Goal: Information Seeking & Learning: Understand process/instructions

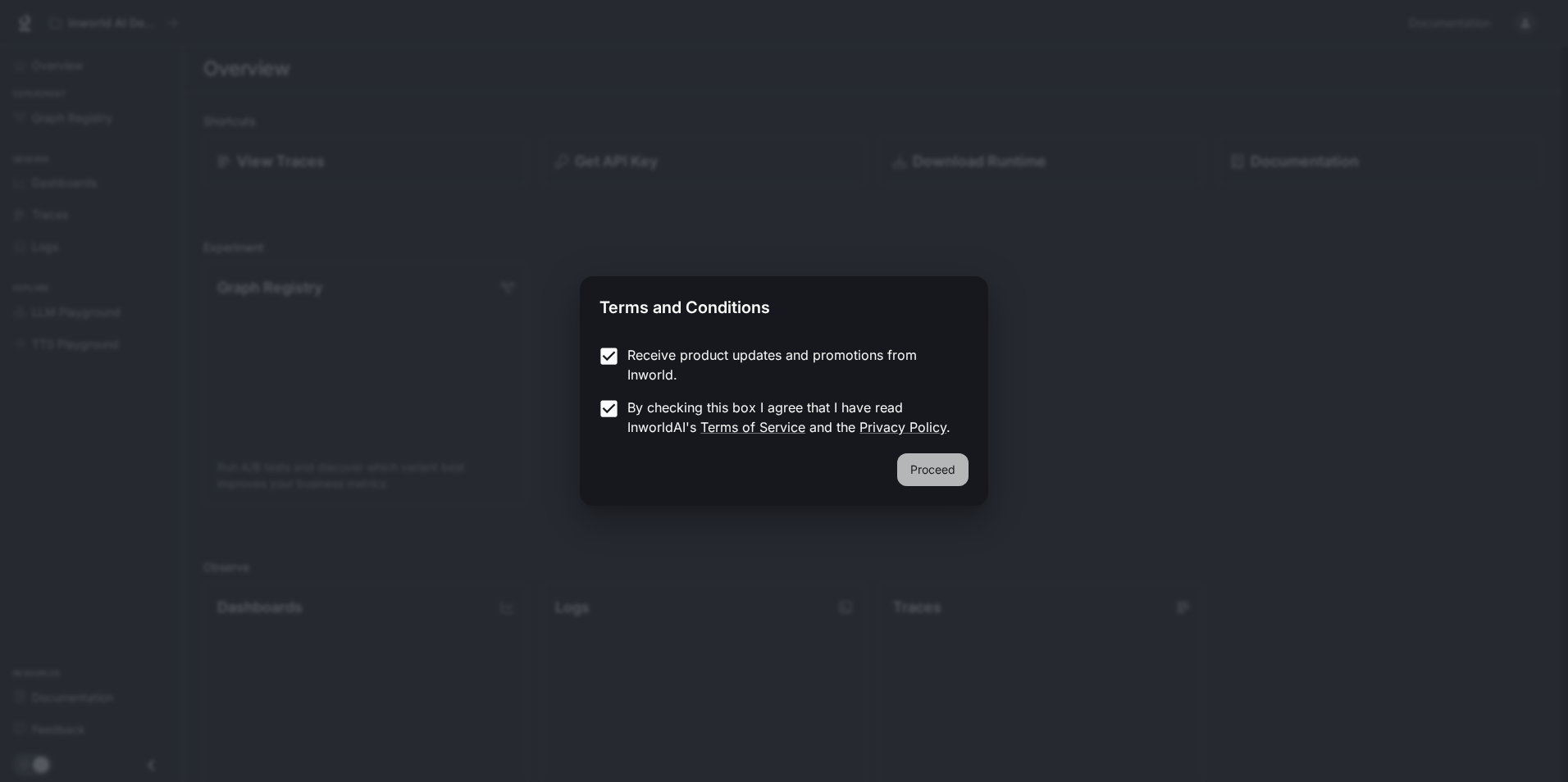
click at [929, 483] on button "Proceed" at bounding box center [932, 469] width 71 height 33
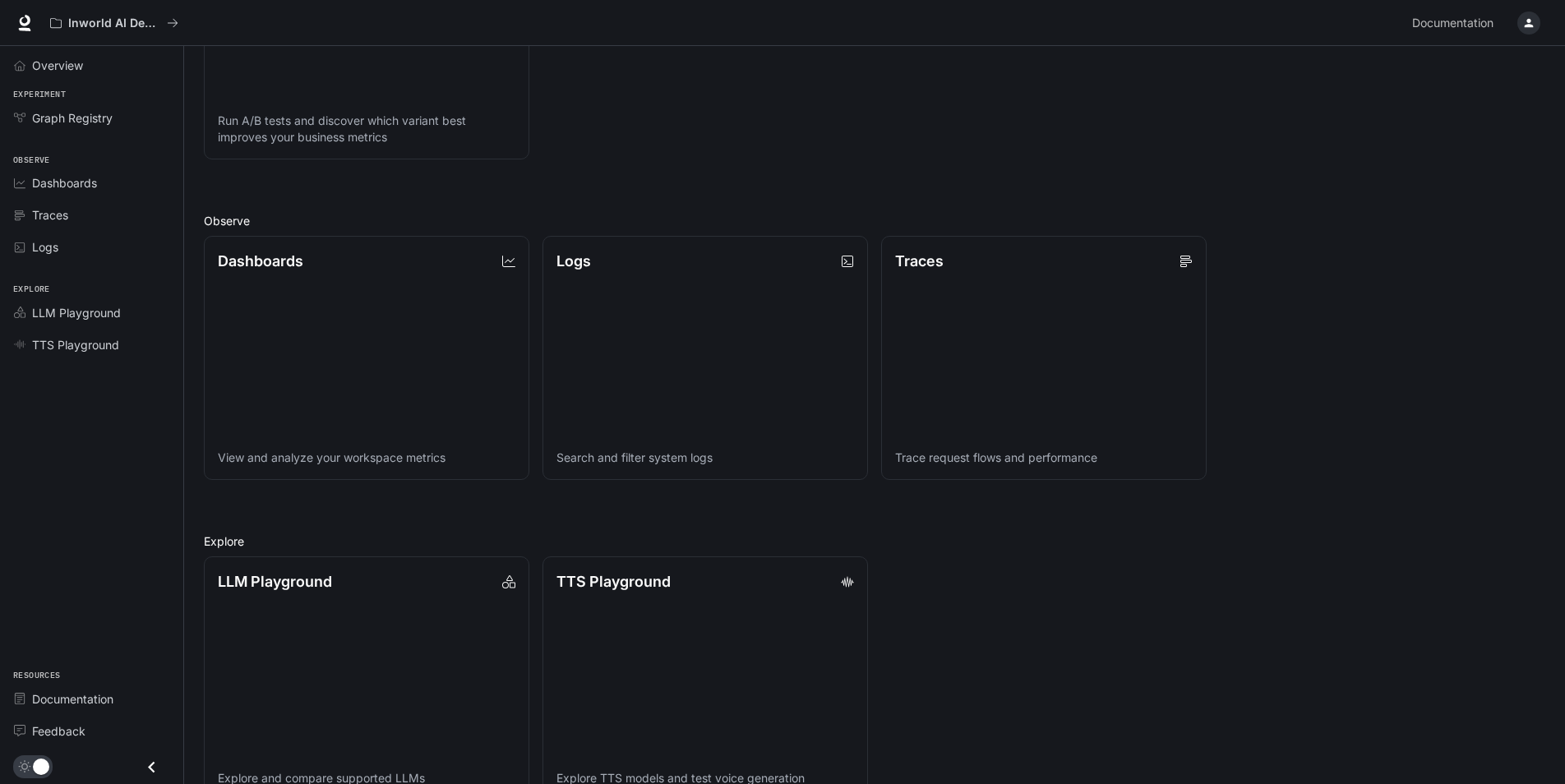
scroll to position [384, 0]
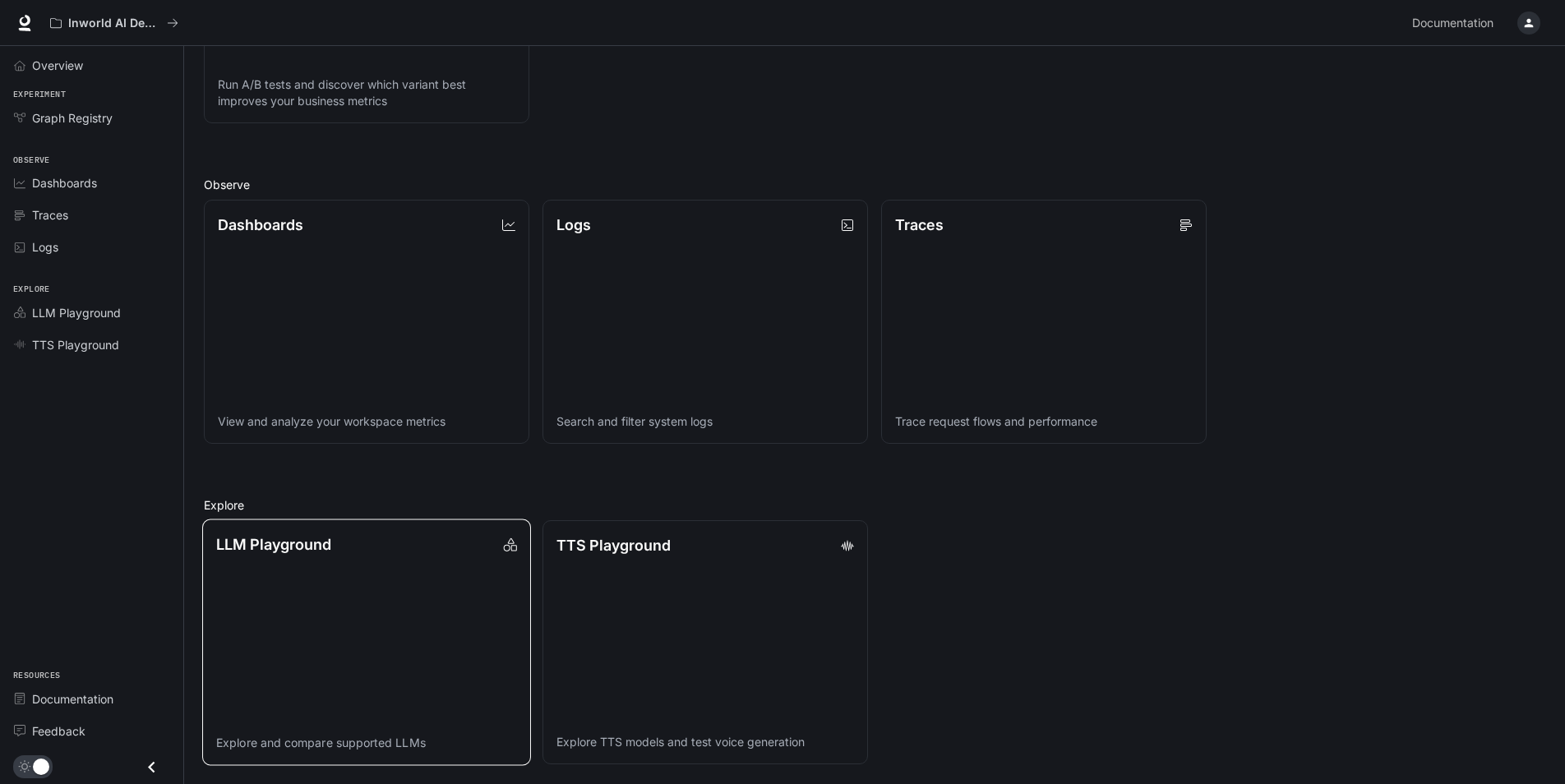
click at [447, 585] on link "LLM Playground Explore and compare supported LLMs" at bounding box center [366, 642] width 328 height 246
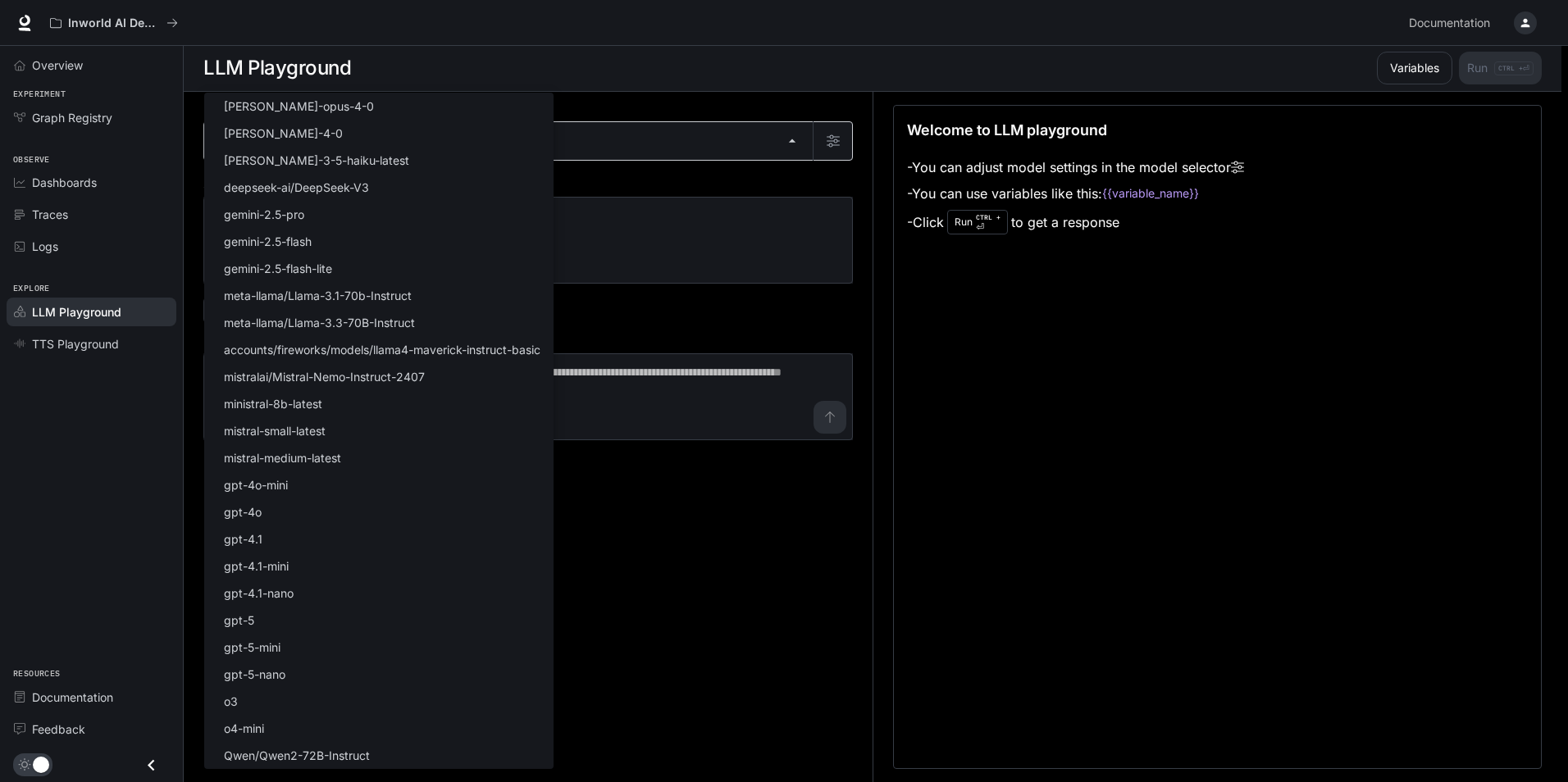
click at [800, 148] on body "Skip to main content Inworld AI Demos Documentation Documentation Portal Overvi…" at bounding box center [784, 390] width 1568 height 783
click at [800, 148] on div at bounding box center [784, 391] width 1568 height 782
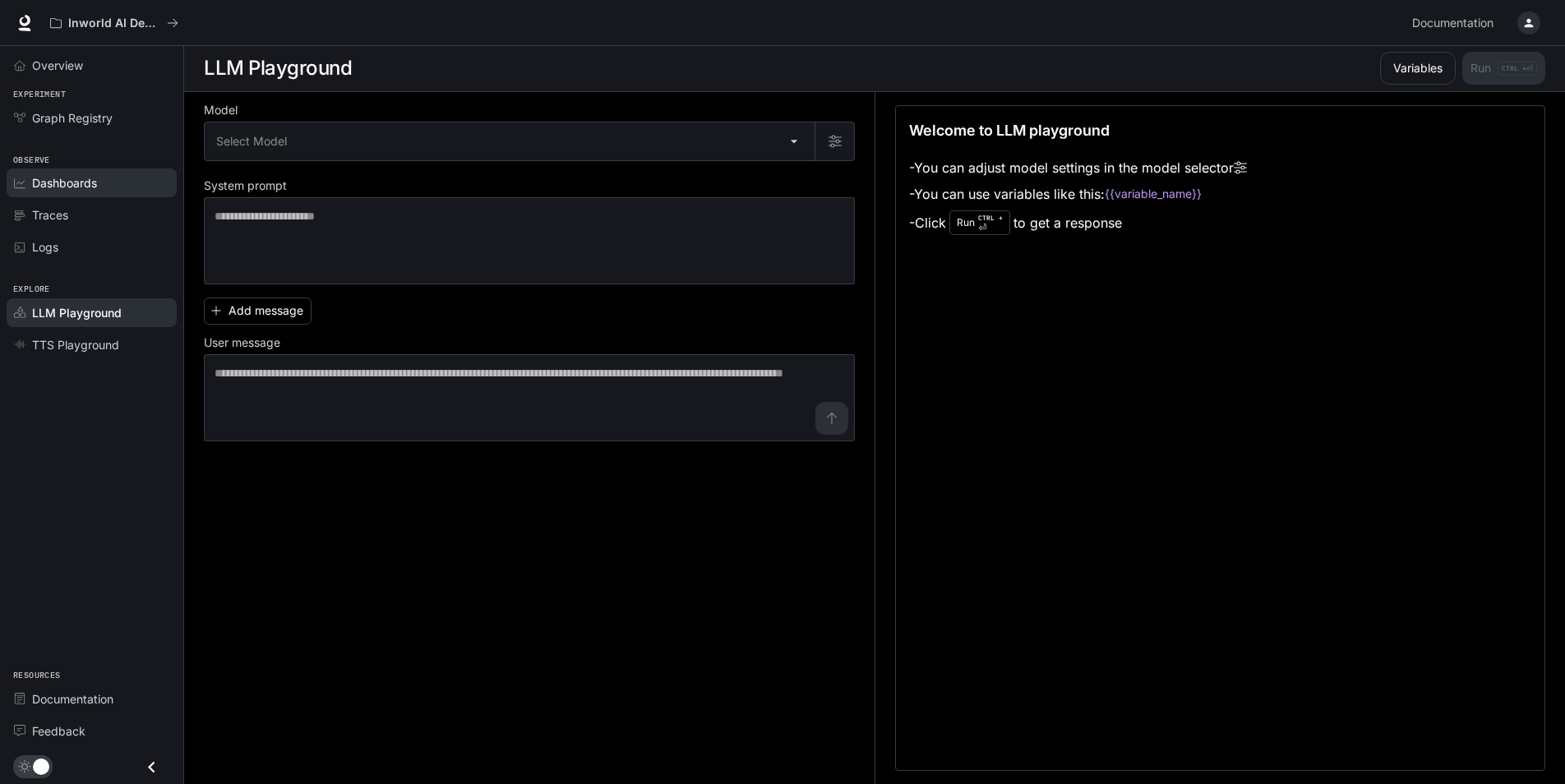
click at [95, 193] on link "Dashboards" at bounding box center [91, 183] width 170 height 28
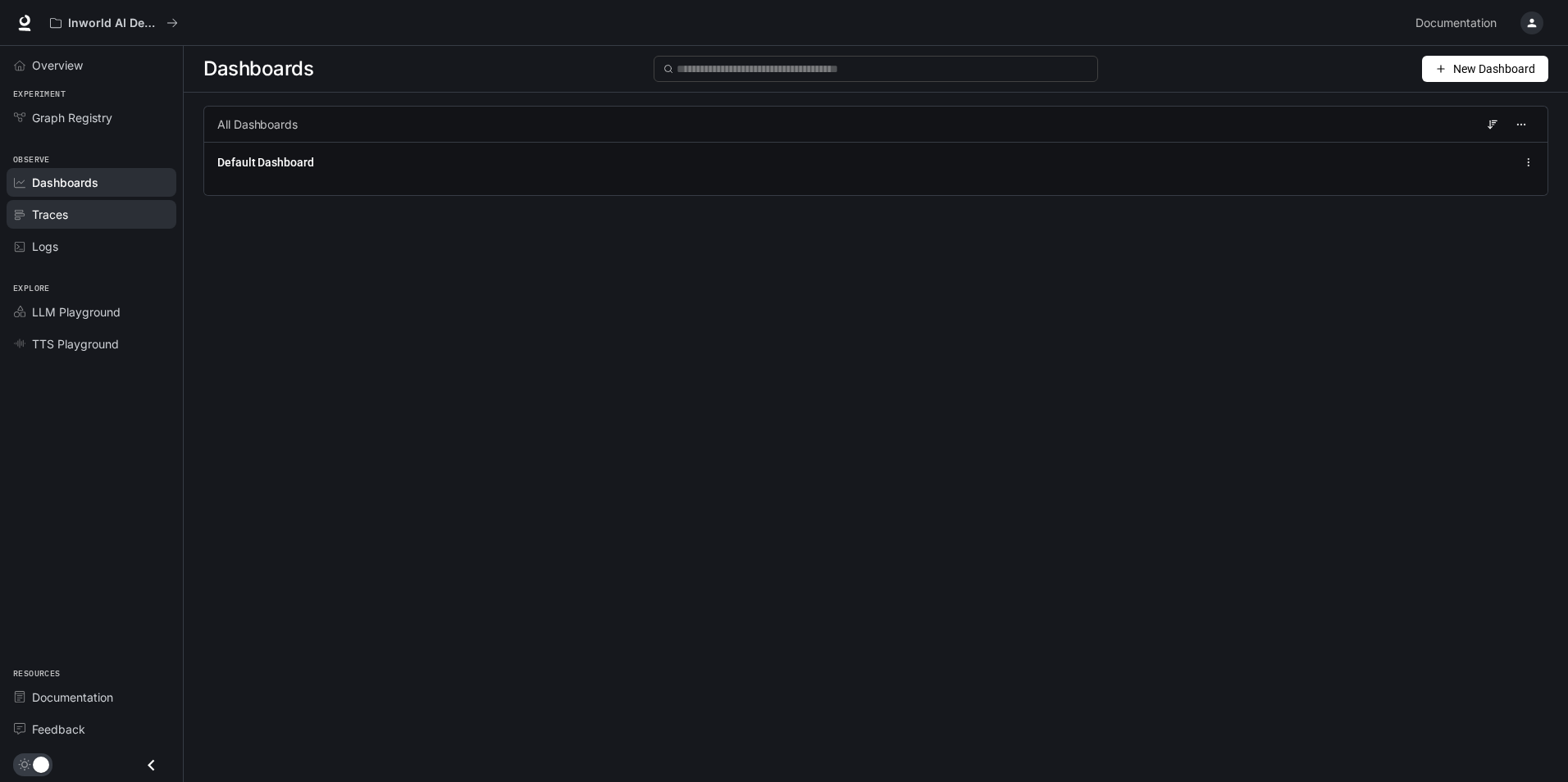
click at [74, 224] on link "Traces" at bounding box center [91, 214] width 170 height 28
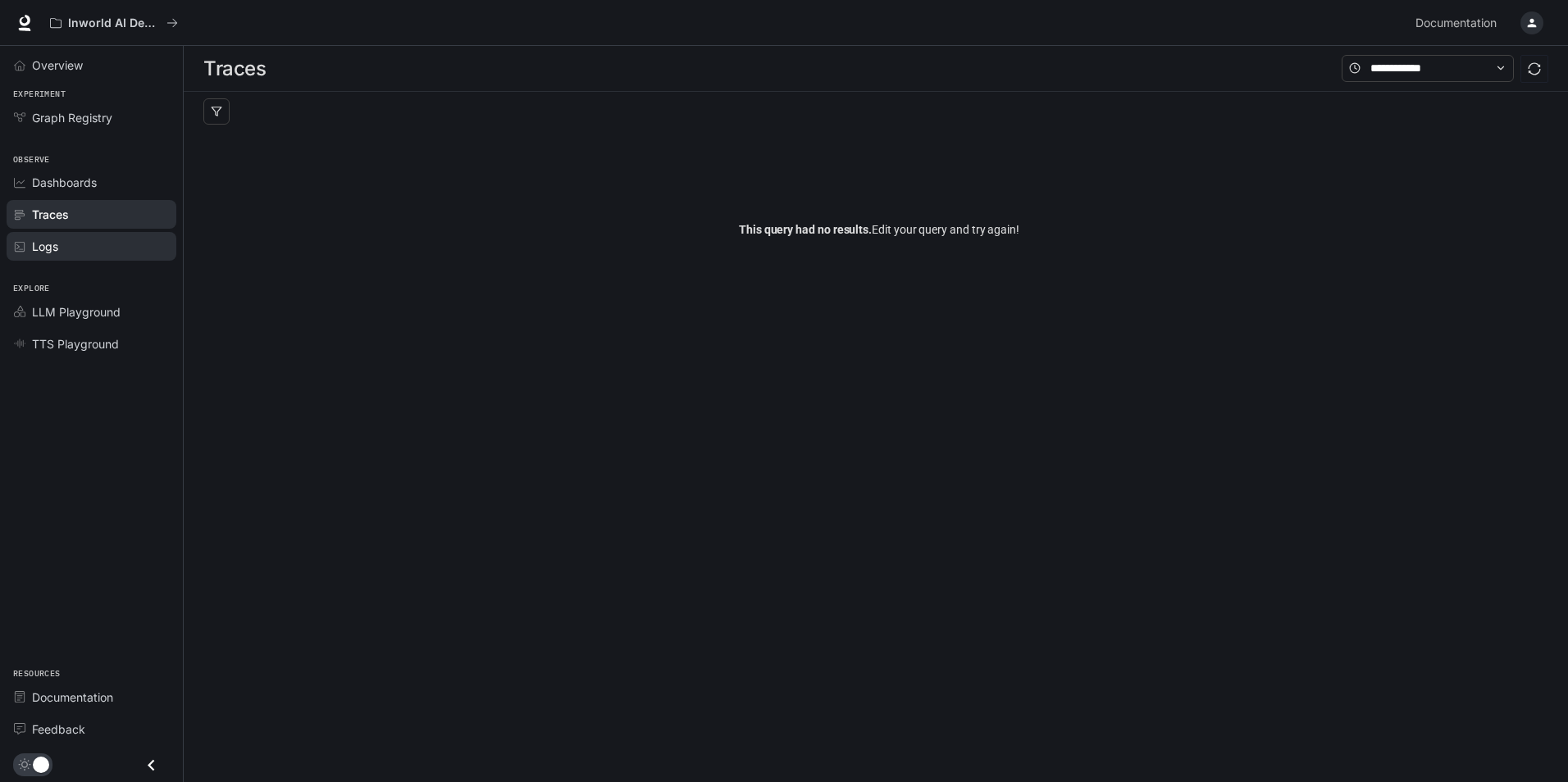
click at [67, 250] on div "Logs" at bounding box center [100, 246] width 137 height 18
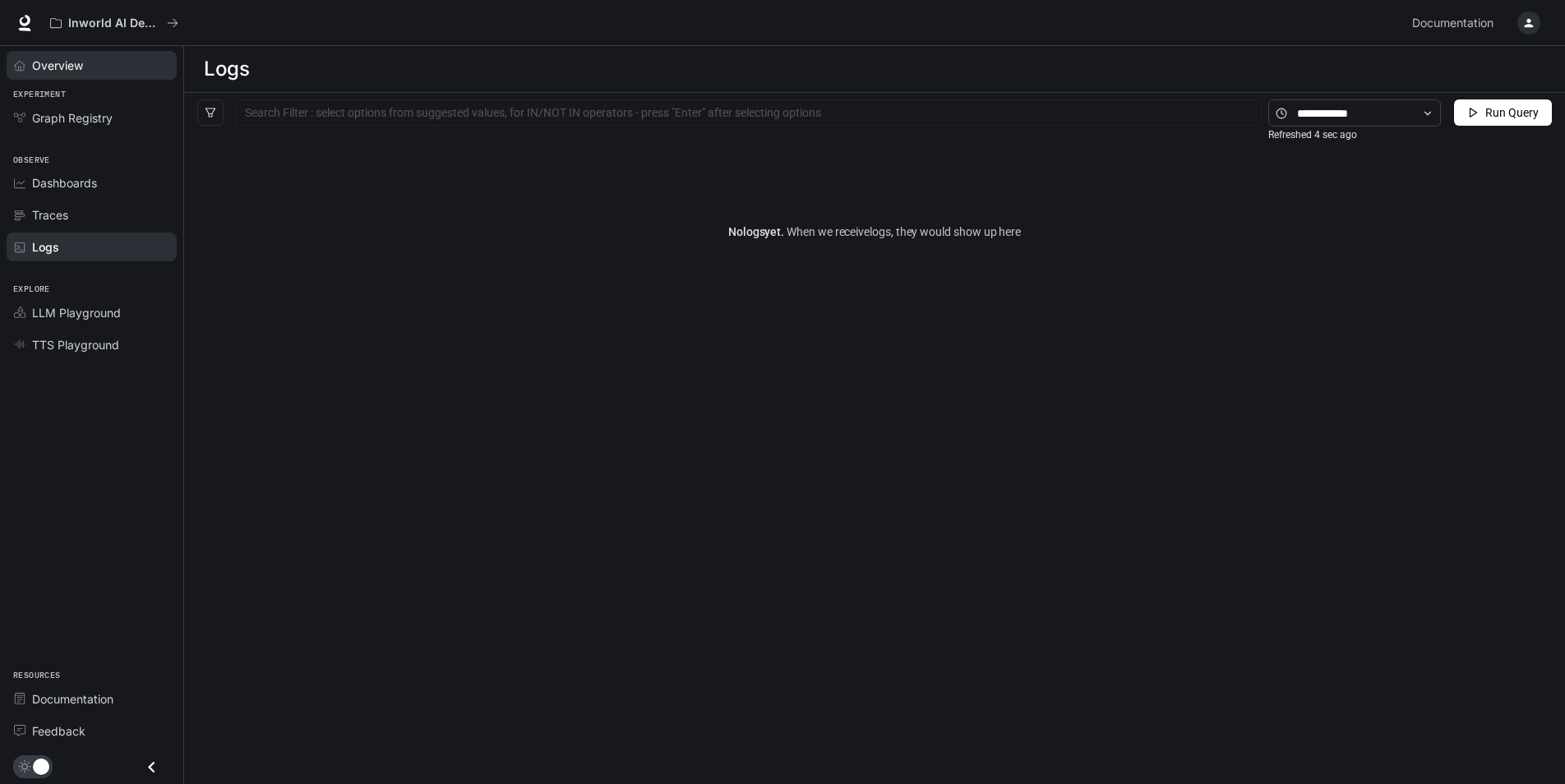
click at [88, 63] on div "Overview" at bounding box center [101, 65] width 137 height 18
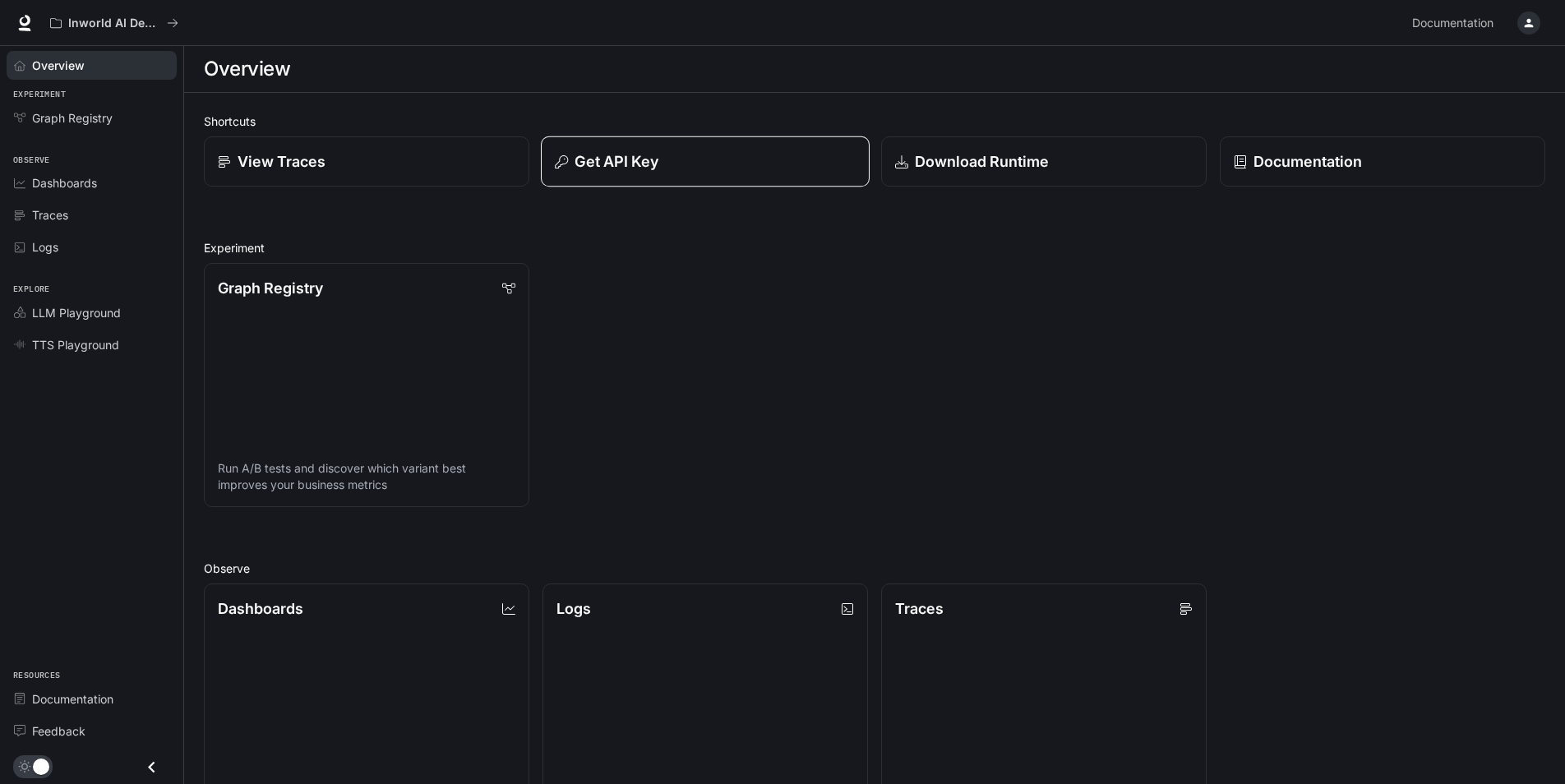
click at [715, 163] on div "Get API Key" at bounding box center [705, 162] width 301 height 22
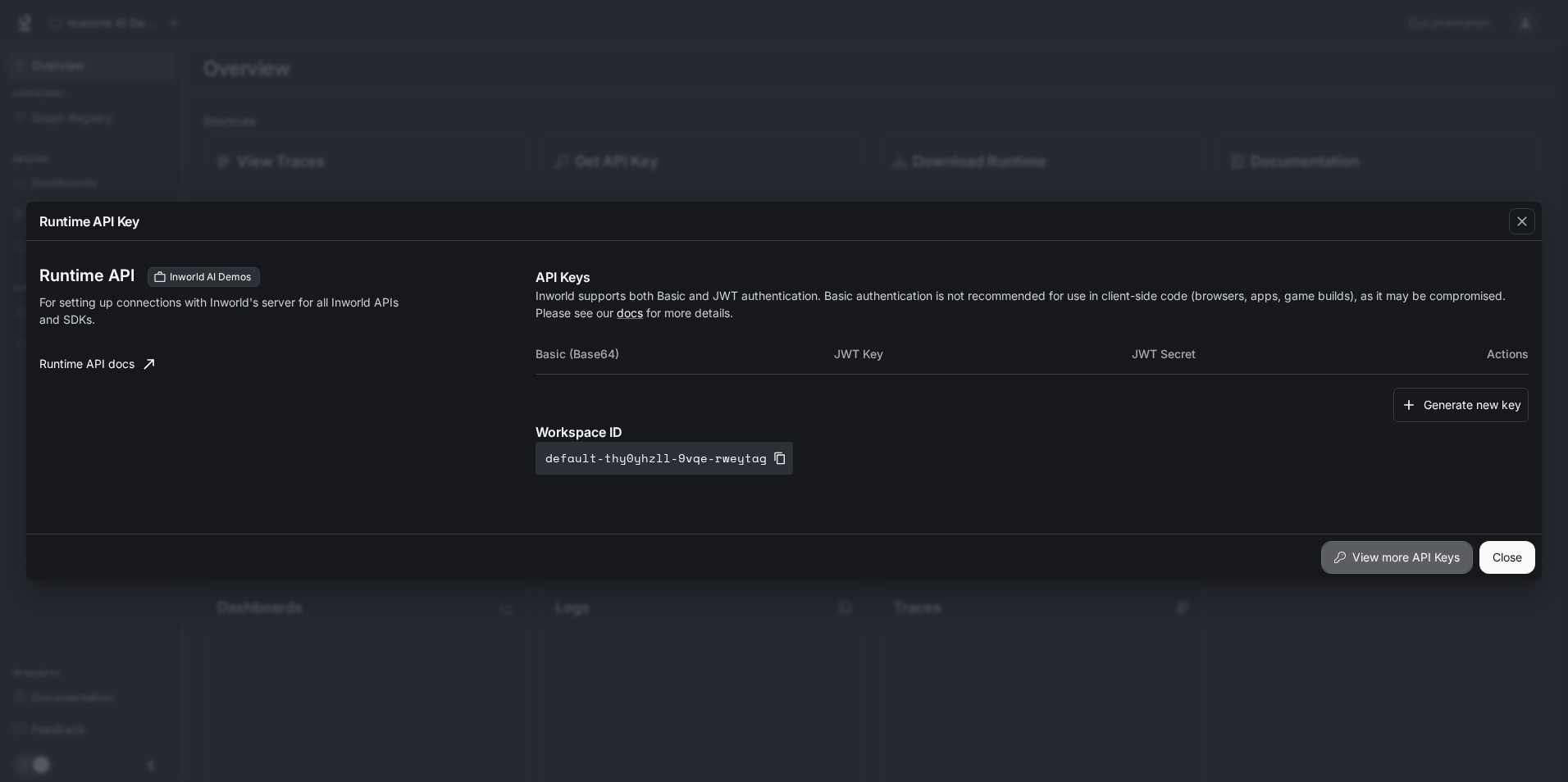
click at [1382, 561] on button "View more API Keys" at bounding box center [1396, 556] width 151 height 33
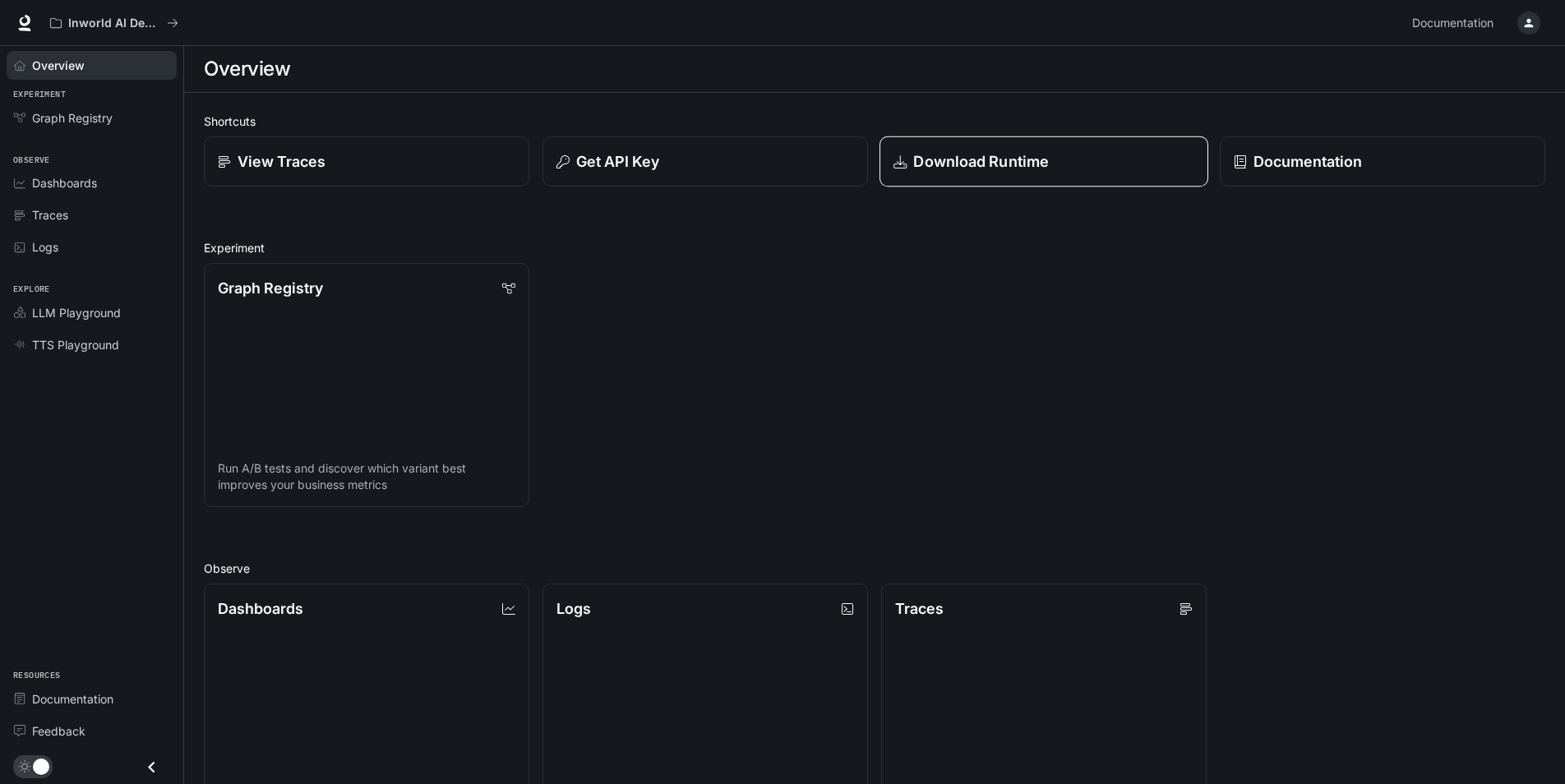
click at [1144, 157] on div "Download Runtime" at bounding box center [1043, 162] width 301 height 22
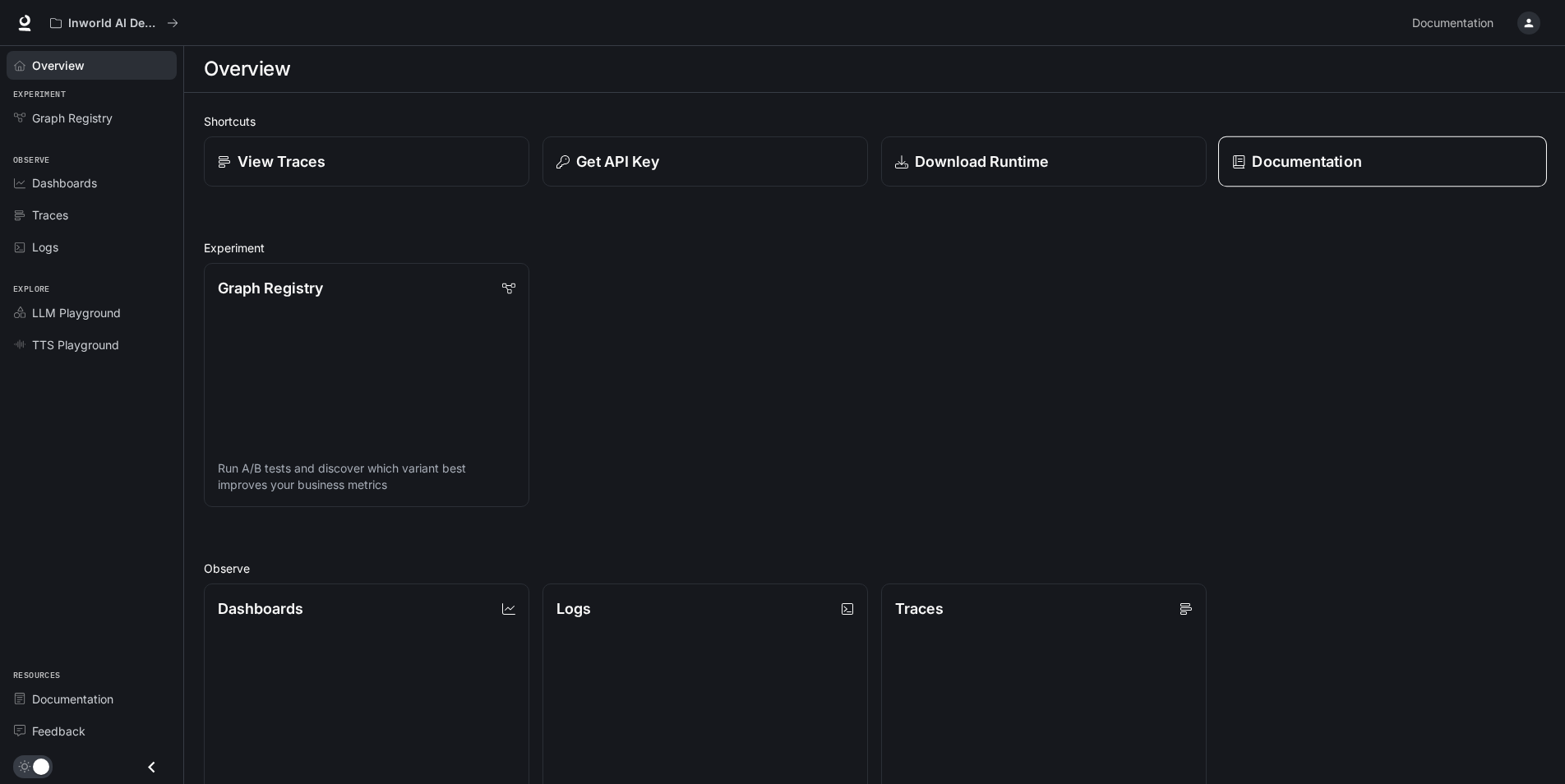
click at [1347, 159] on p "Documentation" at bounding box center [1306, 162] width 109 height 22
